Goal: Transaction & Acquisition: Purchase product/service

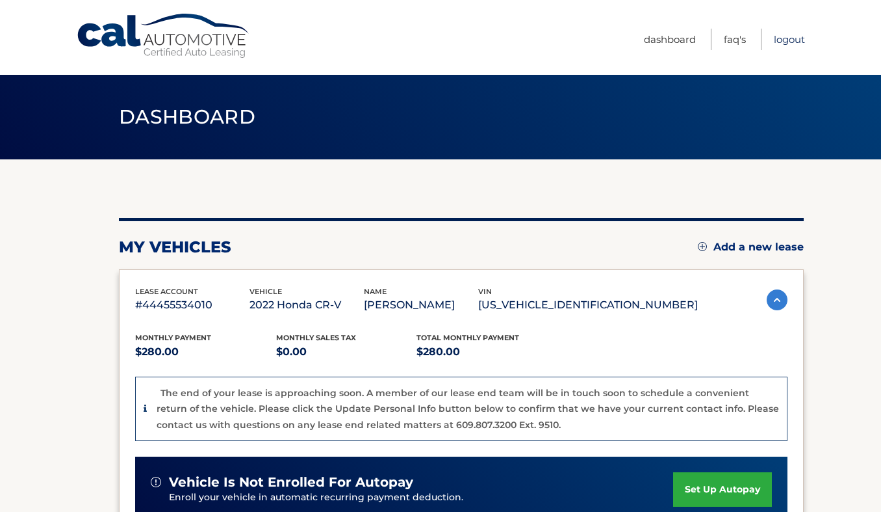
click at [783, 44] on link "Logout" at bounding box center [789, 39] width 31 height 21
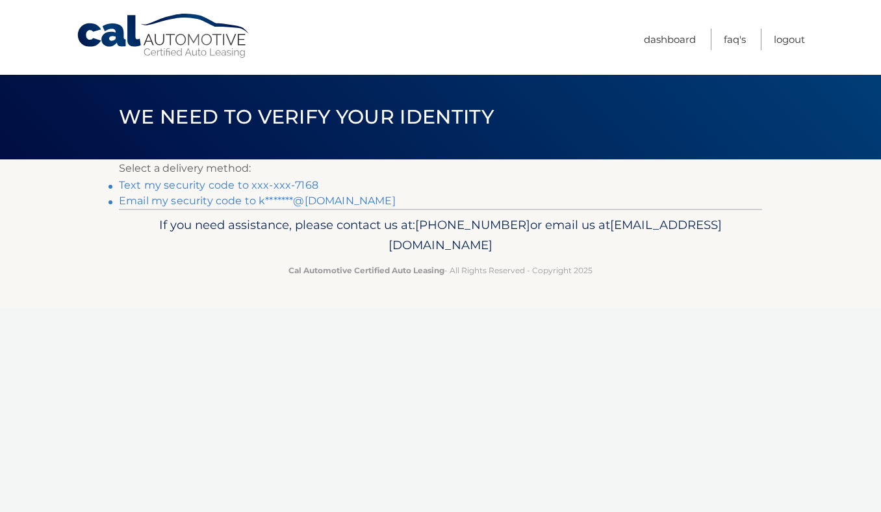
click at [169, 187] on link "Text my security code to xxx-xxx-7168" at bounding box center [219, 185] width 200 height 12
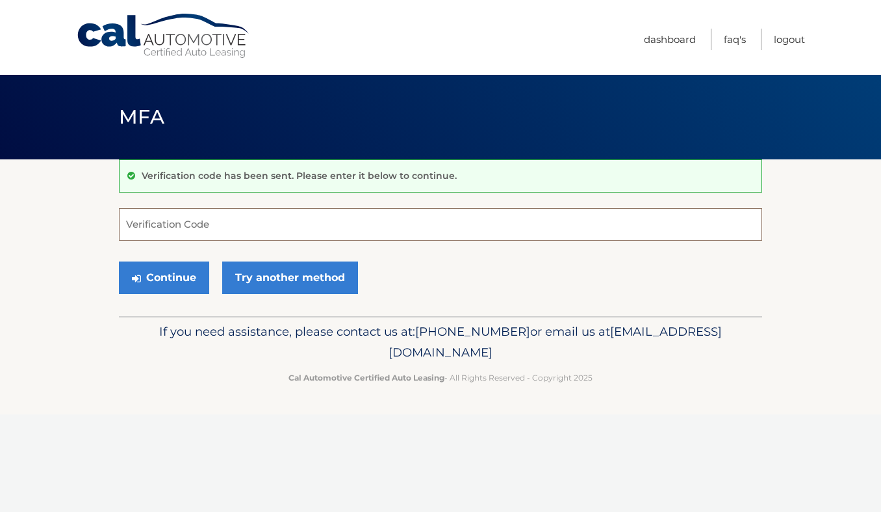
click at [168, 223] on input "Verification Code" at bounding box center [441, 224] width 644 height 33
type input "390320"
click at [177, 274] on button "Continue" at bounding box center [164, 277] width 90 height 33
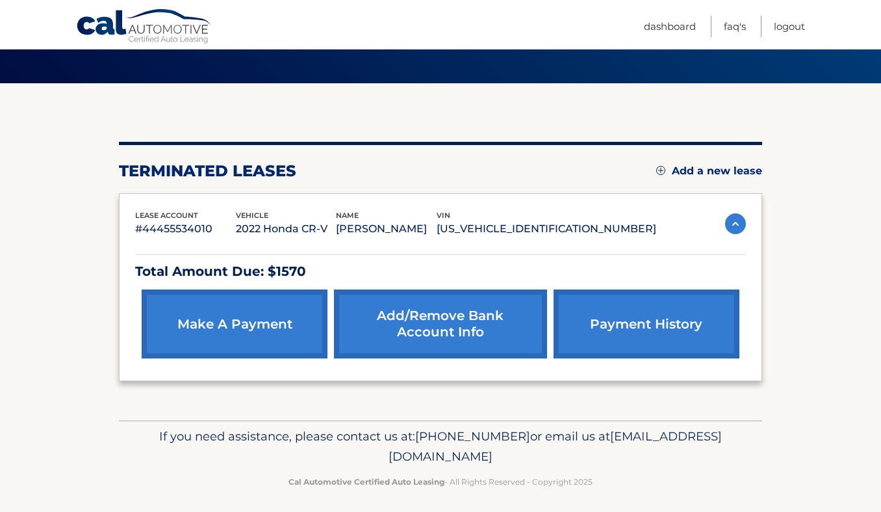
scroll to position [83, 0]
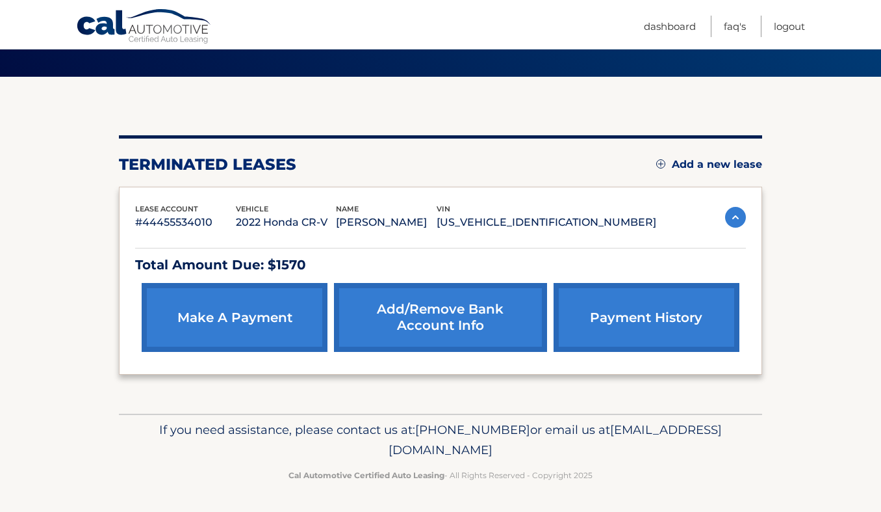
click at [746, 216] on div "lease account #44455534010 vehicle 2022 Honda CR-V name [PERSON_NAME] vin [US_V…" at bounding box center [441, 281] width 644 height 189
click at [676, 332] on link "payment history" at bounding box center [647, 317] width 186 height 69
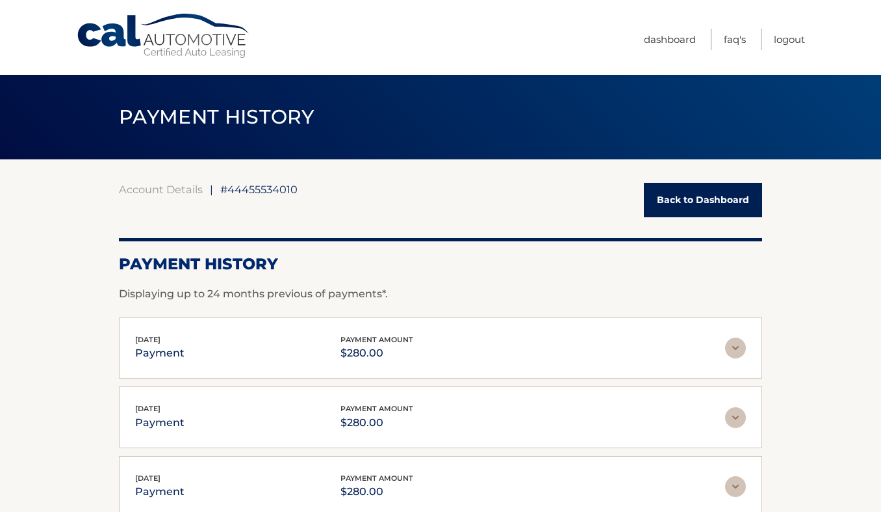
click at [740, 205] on link "Back to Dashboard" at bounding box center [703, 200] width 118 height 34
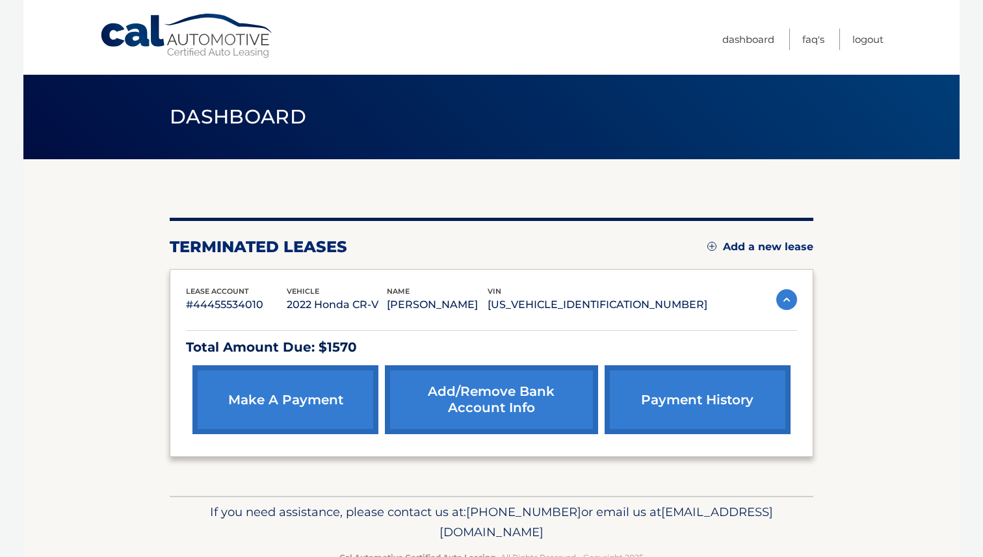
click at [778, 293] on img at bounding box center [786, 299] width 21 height 21
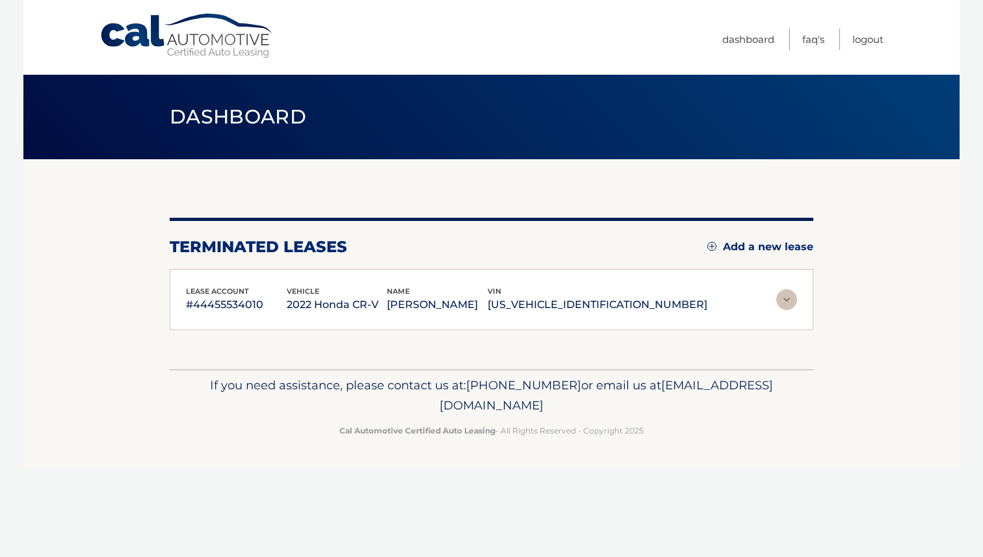
click at [778, 293] on img at bounding box center [786, 299] width 21 height 21
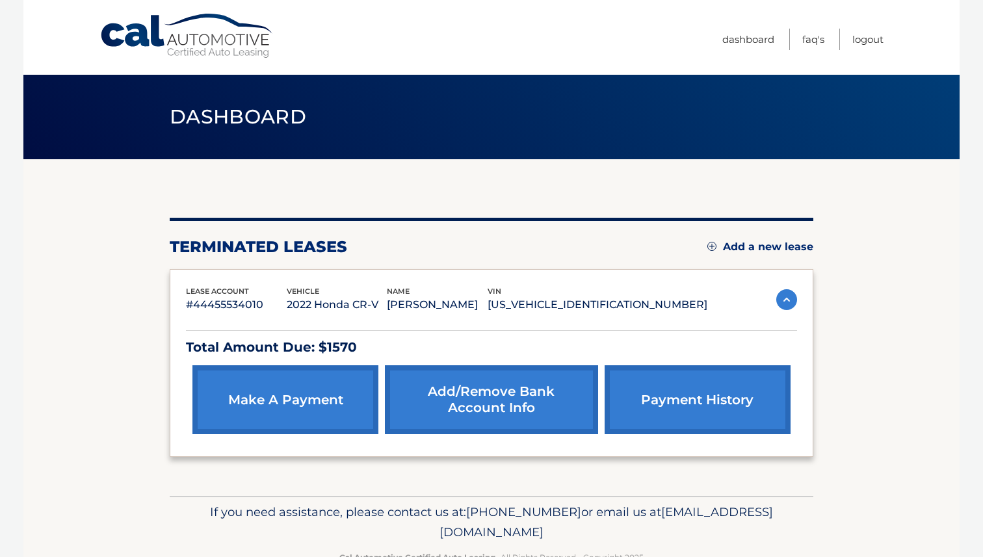
click at [263, 402] on link "make a payment" at bounding box center [285, 399] width 186 height 69
click at [309, 395] on link "make a payment" at bounding box center [285, 399] width 186 height 69
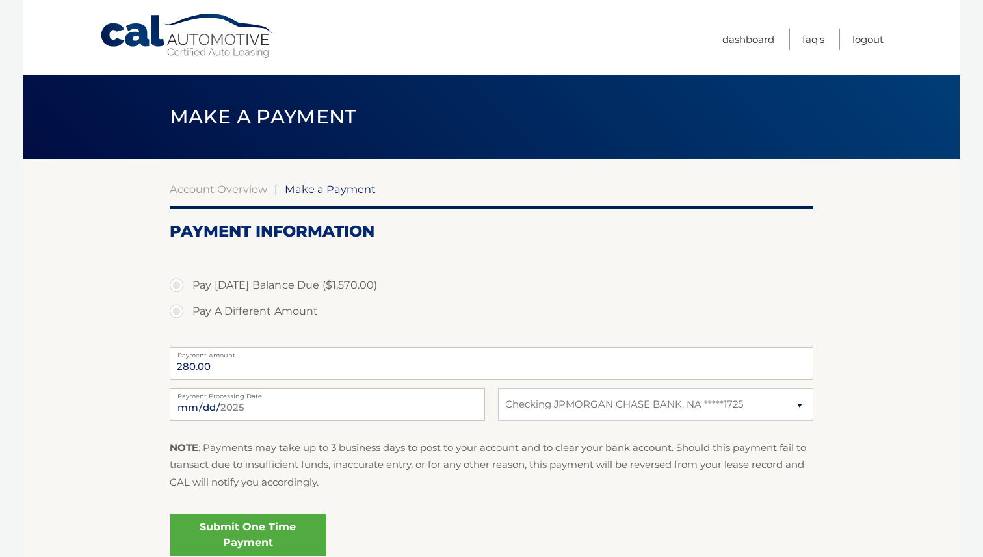
select select "YmNmNjFiZTctNTQ0NS00NTFmLWJhYWMtNmQ2ZDU4YWZlZjYw"
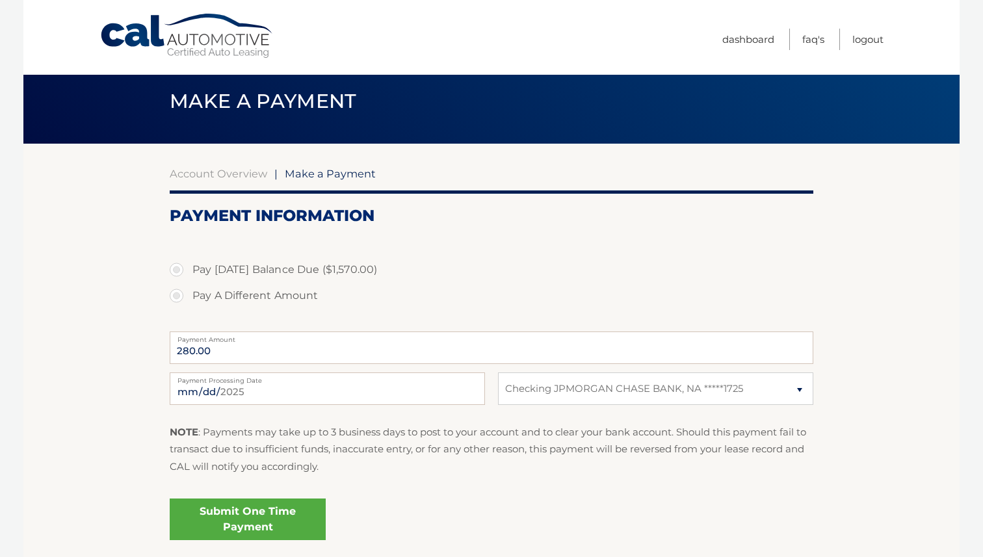
scroll to position [25, 0]
